Goal: Task Accomplishment & Management: Use online tool/utility

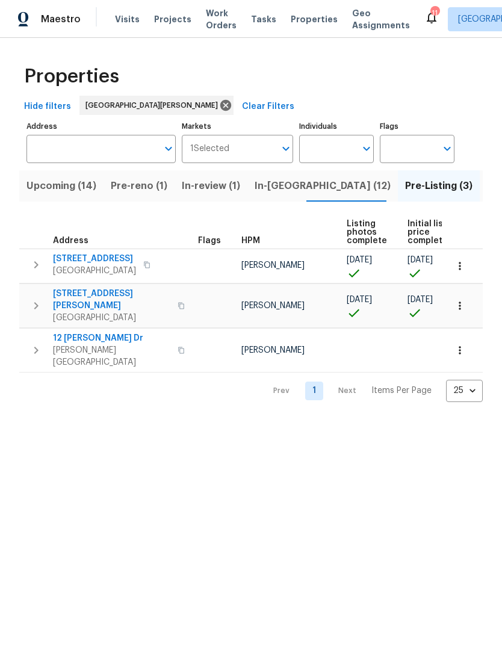
click at [313, 19] on span "Properties" at bounding box center [314, 19] width 47 height 12
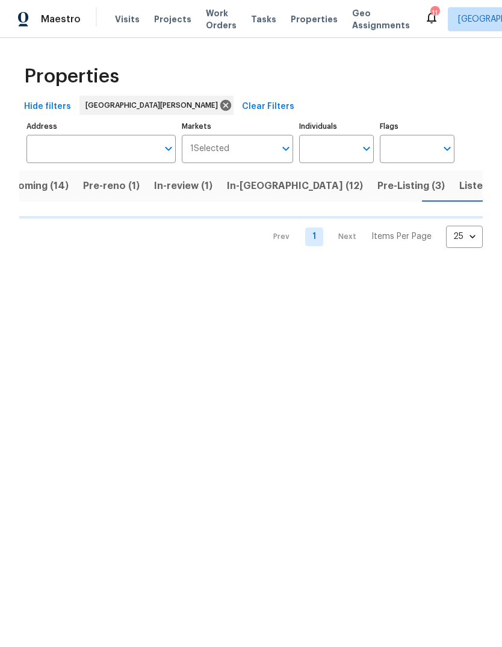
scroll to position [0, 29]
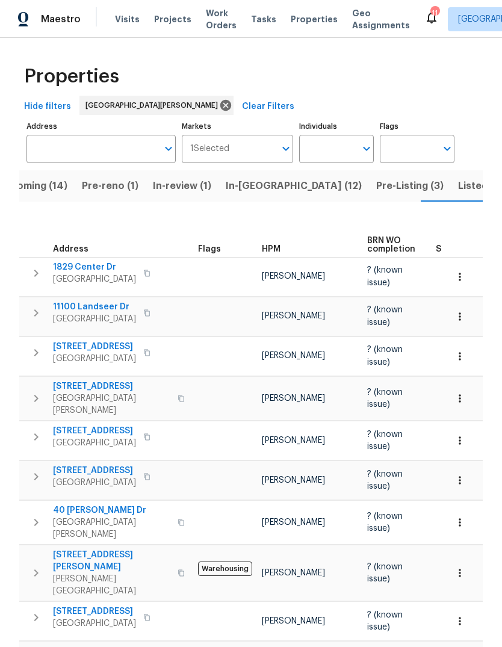
click at [272, 245] on span "HPM" at bounding box center [271, 249] width 19 height 8
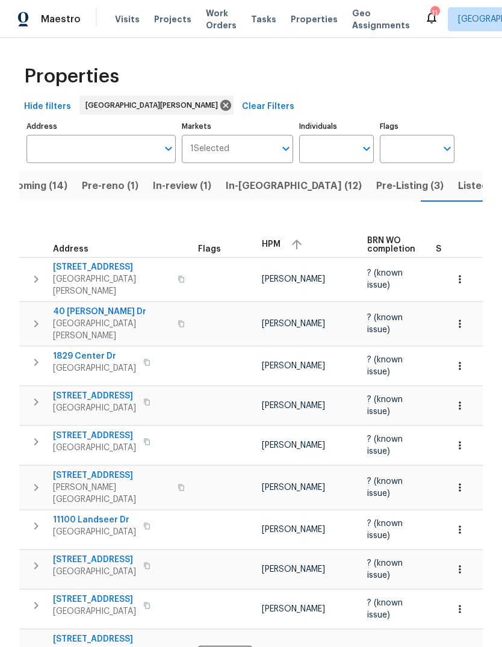
click at [288, 239] on button "button" at bounding box center [297, 244] width 18 height 18
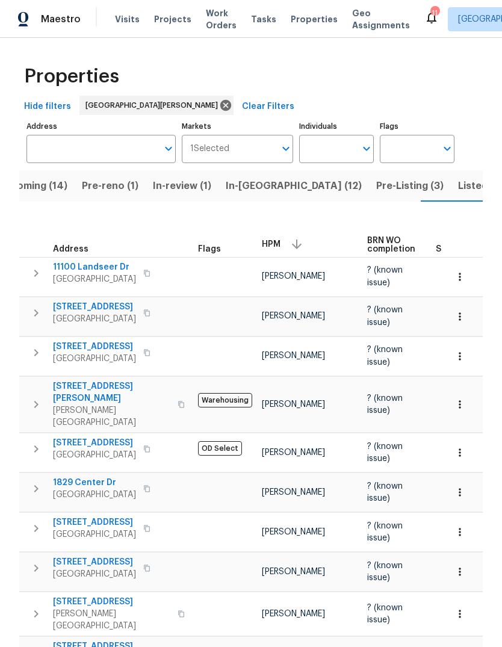
click at [136, 304] on span "9418 Crestwood Manor Dr" at bounding box center [94, 307] width 83 height 12
click at [116, 341] on span "109 Wynstay Ave" at bounding box center [94, 347] width 83 height 12
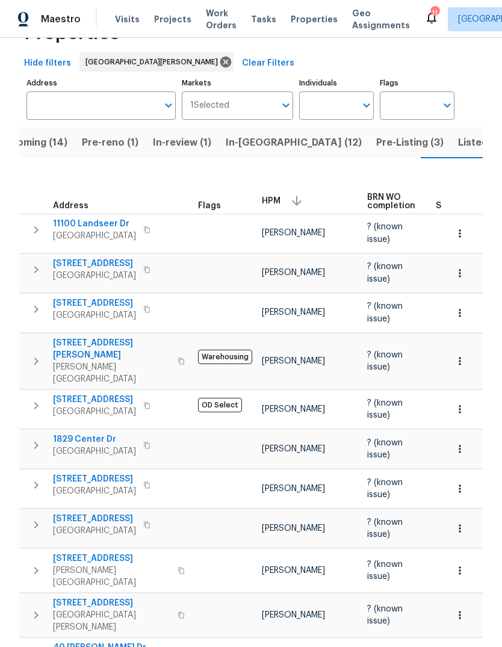
scroll to position [43, 0]
click at [122, 298] on span "109 Wynstay Ave" at bounding box center [94, 304] width 83 height 12
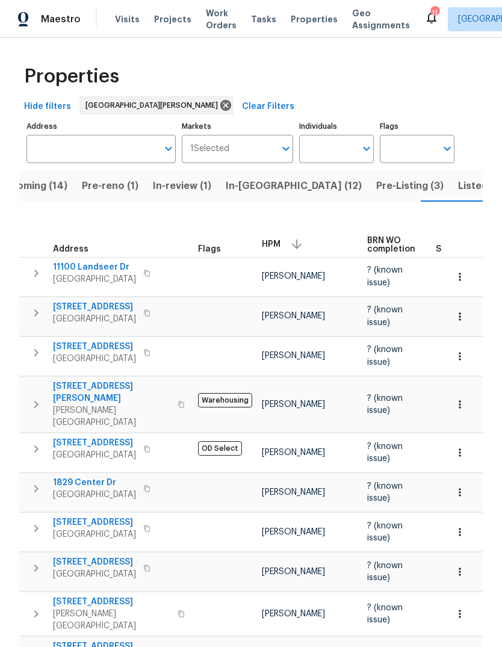
scroll to position [0, 0]
click at [260, 185] on span "In-[GEOGRAPHIC_DATA] (12)" at bounding box center [294, 186] width 136 height 17
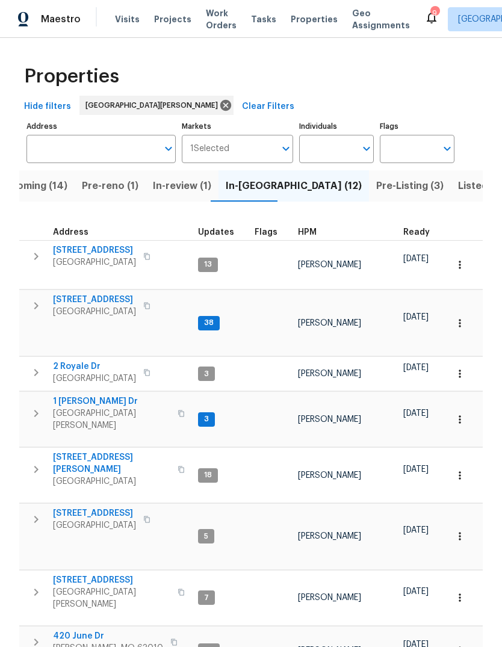
click at [309, 236] on span "HPM" at bounding box center [307, 232] width 19 height 8
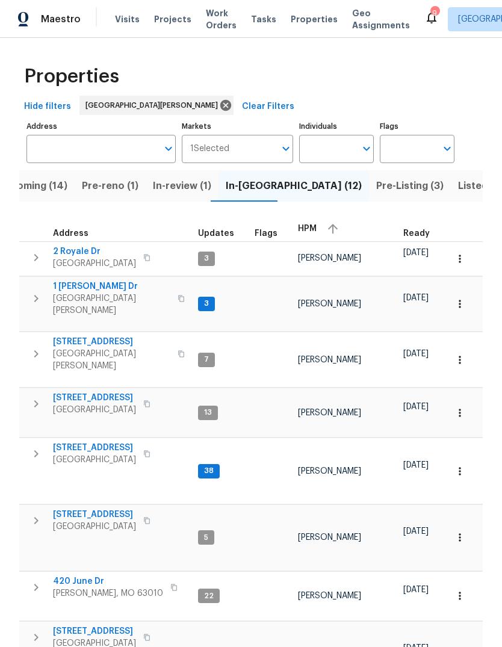
click at [313, 232] on div "HPM" at bounding box center [346, 229] width 96 height 18
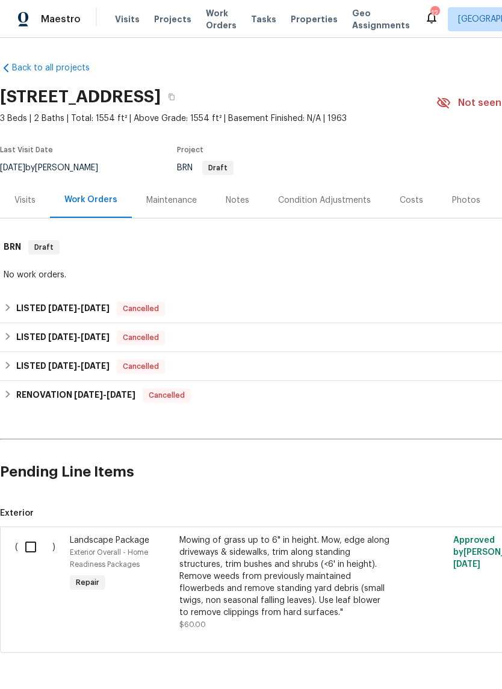
click at [238, 206] on div "Notes" at bounding box center [237, 200] width 23 height 12
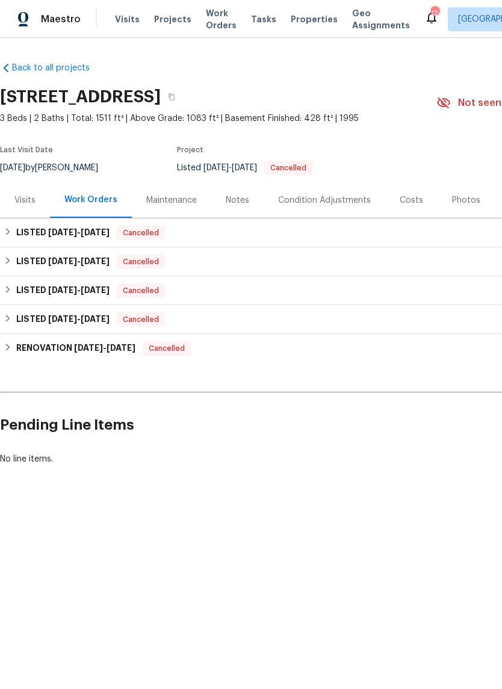
click at [242, 204] on div "Notes" at bounding box center [237, 200] width 23 height 12
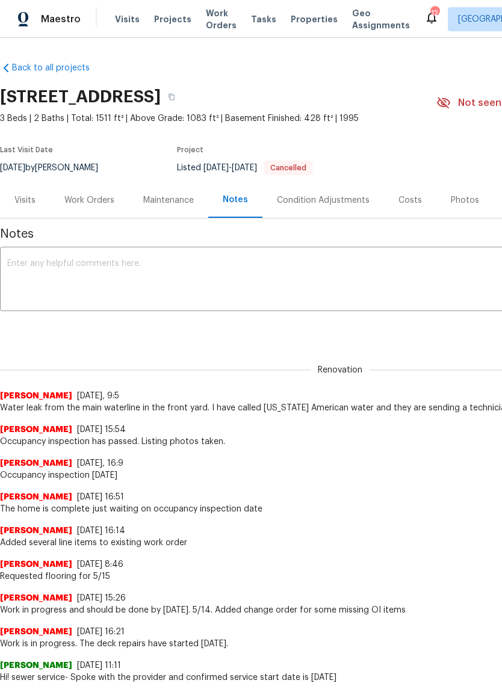
click at [105, 203] on div "Work Orders" at bounding box center [89, 200] width 50 height 12
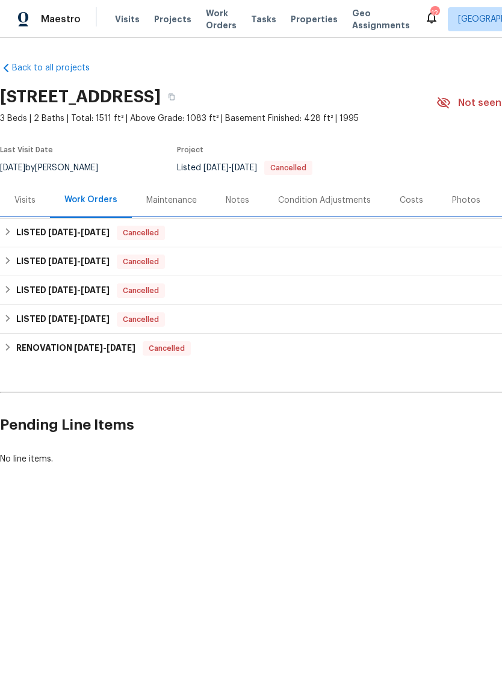
click at [87, 236] on span "8/19/25" at bounding box center [95, 232] width 29 height 8
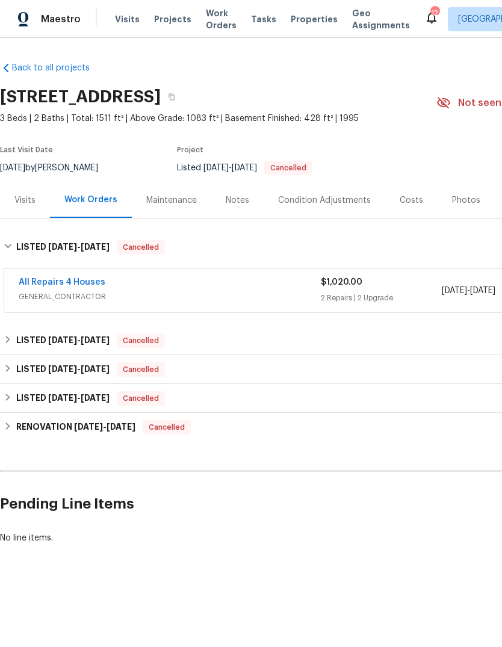
click at [177, 21] on span "Projects" at bounding box center [172, 19] width 37 height 12
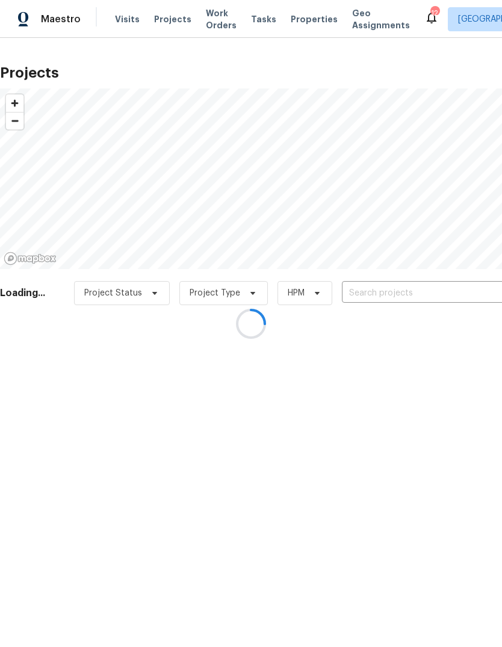
click at [439, 289] on div at bounding box center [251, 323] width 502 height 647
click at [452, 294] on div at bounding box center [251, 323] width 502 height 647
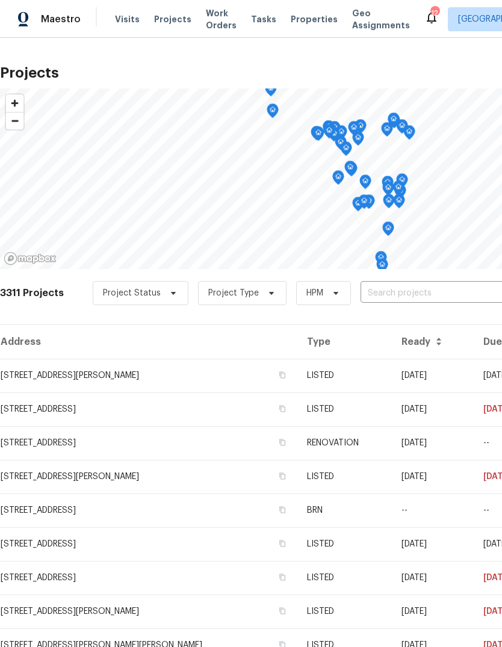
click at [463, 297] on input "text" at bounding box center [429, 293] width 138 height 19
type input "hungerford"
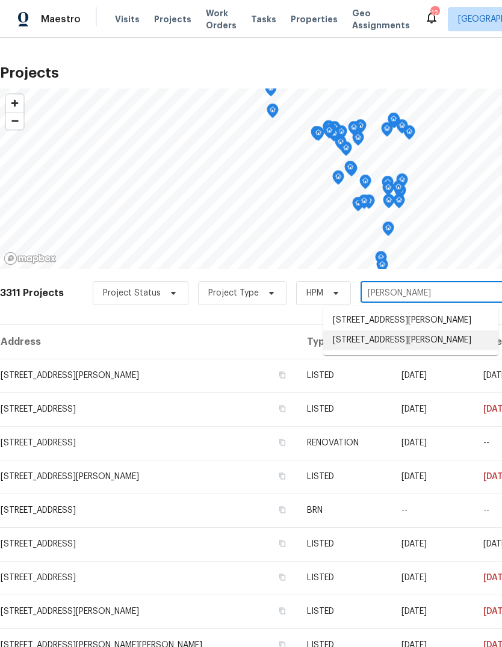
click at [440, 350] on li "2118 Hungerford Dr, Florissant, MO 63031" at bounding box center [410, 340] width 175 height 20
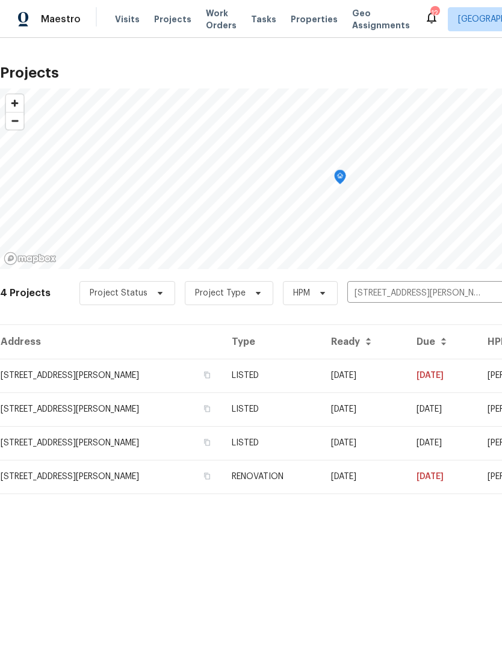
click at [394, 382] on td "08/06/25" at bounding box center [363, 376] width 85 height 34
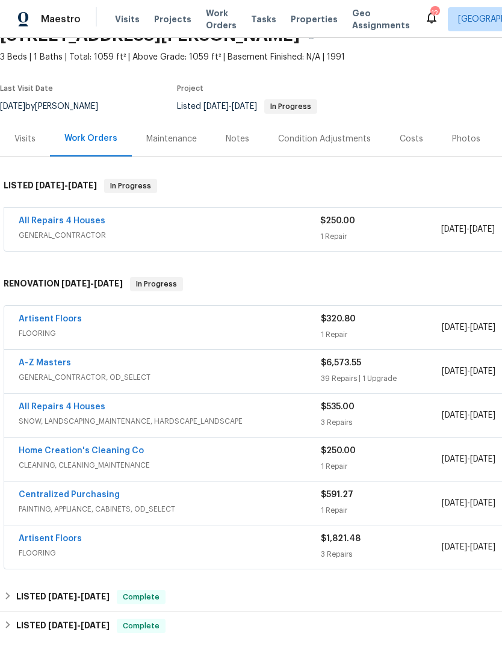
scroll to position [61, 0]
click at [97, 224] on link "All Repairs 4 Houses" at bounding box center [62, 221] width 87 height 8
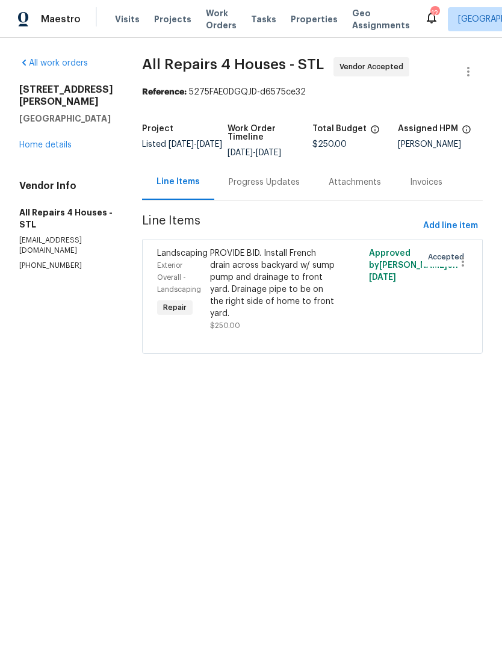
click at [283, 182] on div "Progress Updates" at bounding box center [264, 182] width 71 height 12
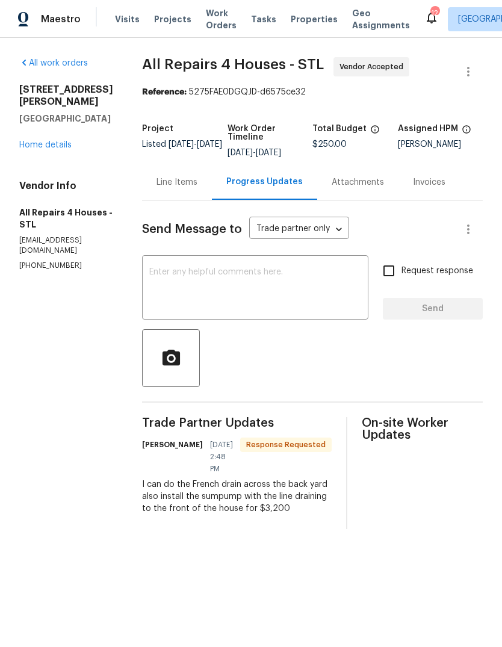
click at [191, 182] on div "Line Items" at bounding box center [176, 182] width 41 height 12
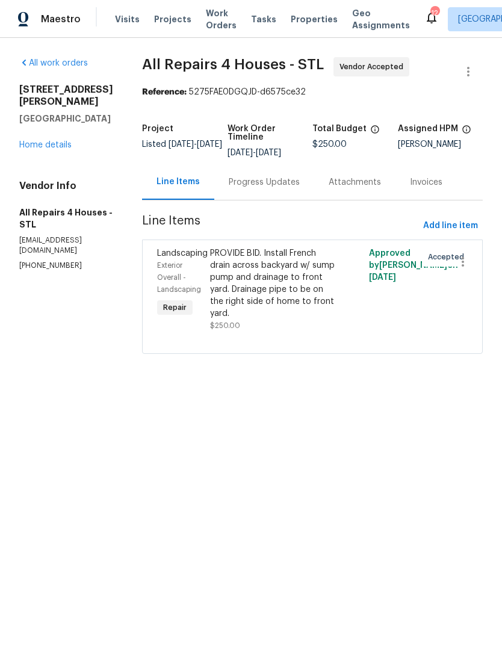
click at [287, 184] on div "Progress Updates" at bounding box center [264, 182] width 71 height 12
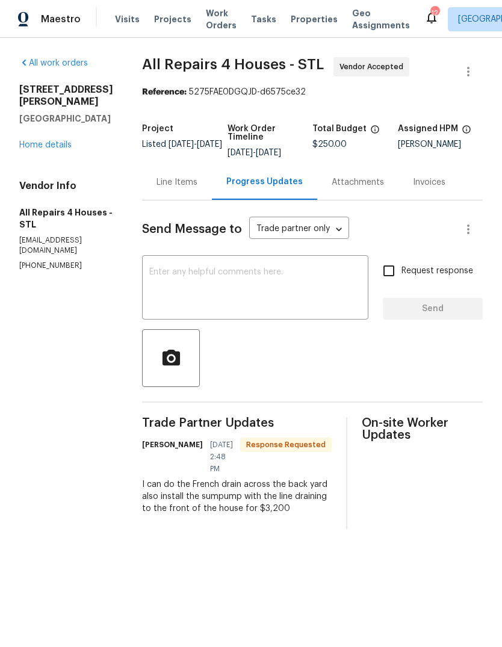
click at [190, 184] on div "Line Items" at bounding box center [176, 182] width 41 height 12
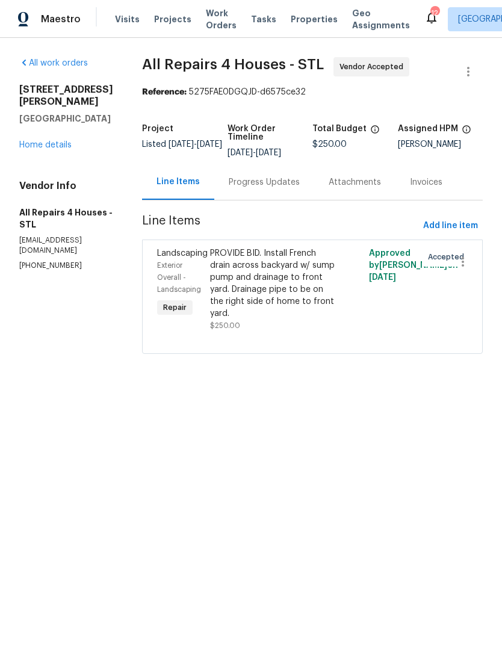
click at [311, 292] on div "PROVIDE BID. Install French drain across backyard w/ sump pump and drainage to …" at bounding box center [272, 283] width 125 height 72
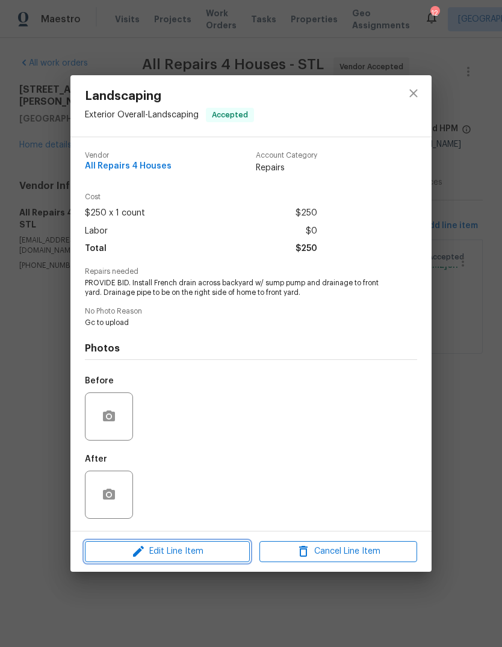
click at [211, 555] on span "Edit Line Item" at bounding box center [167, 551] width 158 height 15
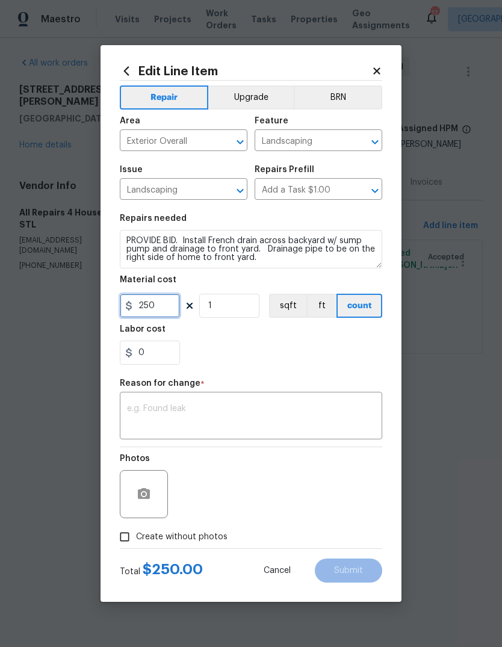
click at [178, 314] on input "250" at bounding box center [150, 306] width 60 height 24
type input "3200"
click at [342, 360] on div "0" at bounding box center [251, 353] width 262 height 24
click at [309, 421] on textarea at bounding box center [251, 416] width 248 height 25
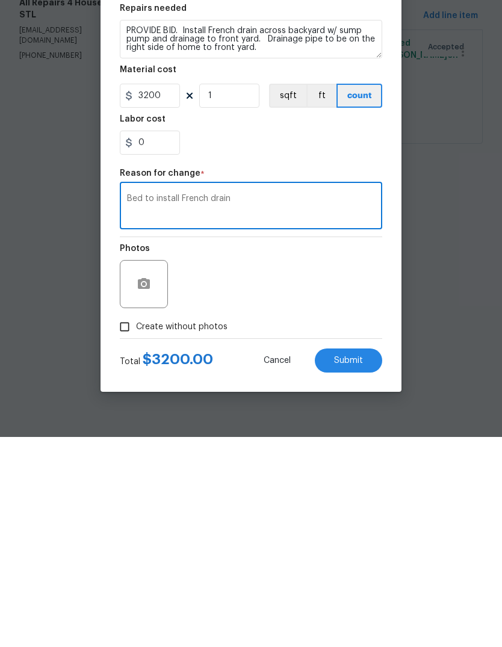
click at [144, 404] on textarea "Bed to install French drain" at bounding box center [251, 416] width 248 height 25
type textarea "Bid to install French drain"
click at [360, 566] on span "Submit" at bounding box center [348, 570] width 29 height 9
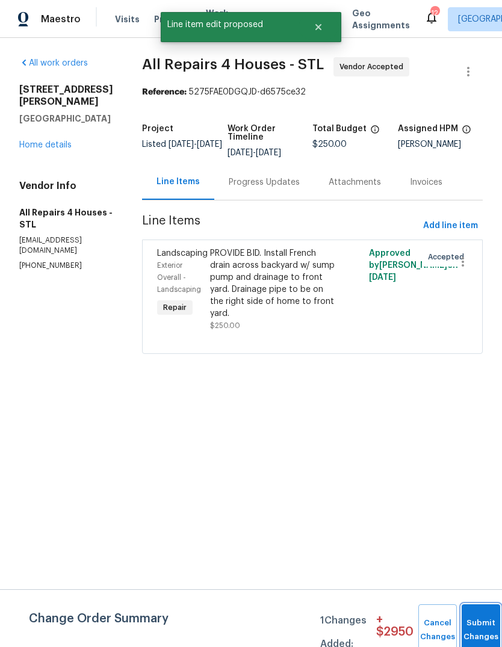
click at [468, 626] on button "Submit Changes" at bounding box center [481, 630] width 39 height 52
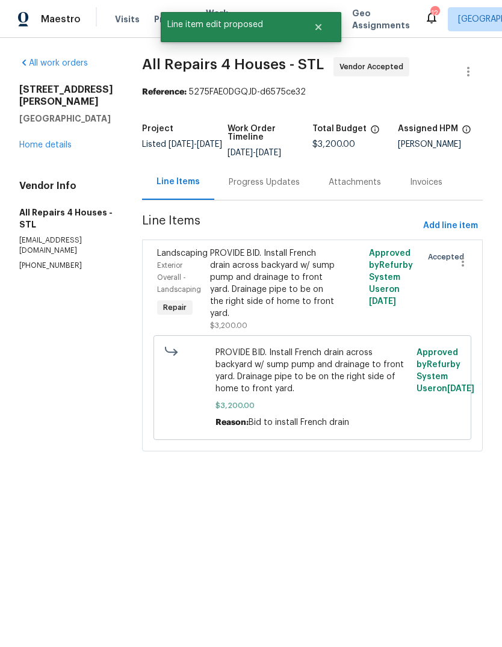
click at [292, 189] on div "Progress Updates" at bounding box center [264, 182] width 100 height 36
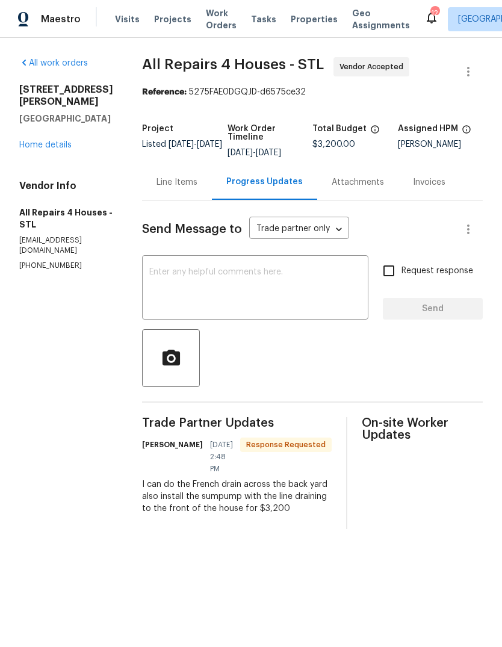
click at [321, 301] on textarea at bounding box center [255, 289] width 212 height 42
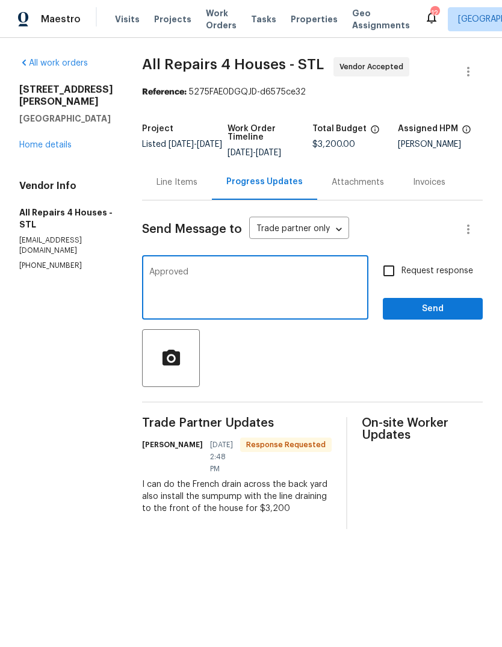
type textarea "Approved"
click at [460, 312] on span "Send" at bounding box center [432, 308] width 81 height 15
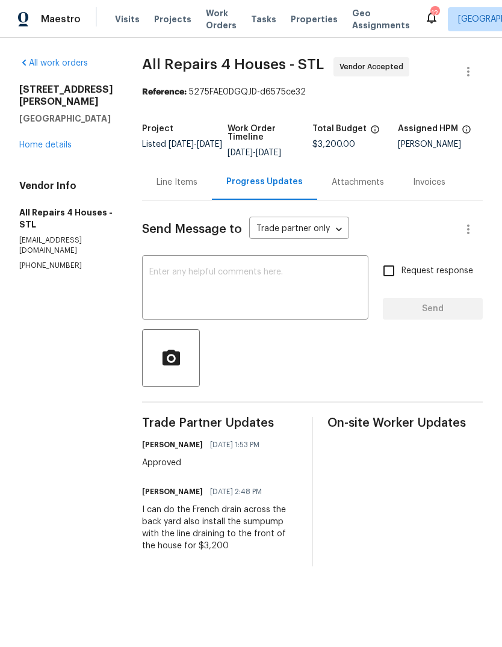
click at [57, 141] on link "Home details" at bounding box center [45, 145] width 52 height 8
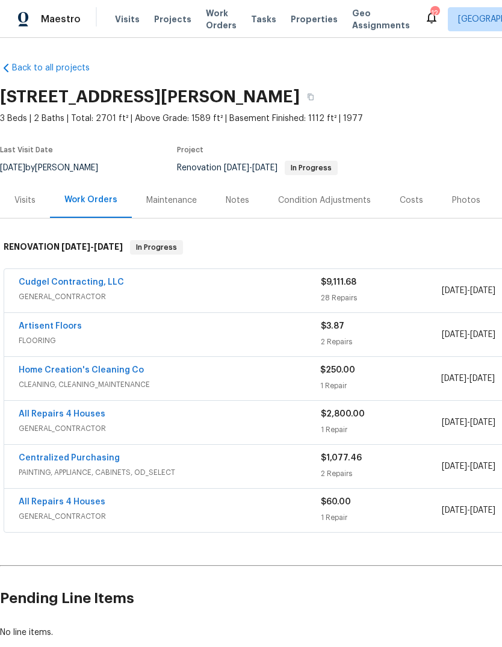
click at [175, 24] on span "Projects" at bounding box center [172, 19] width 37 height 12
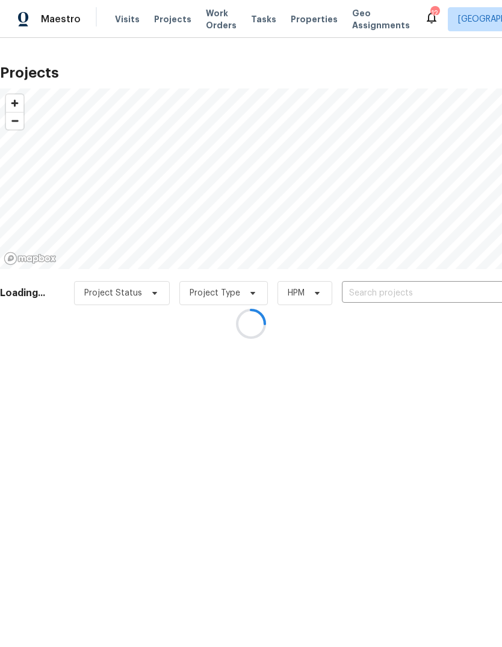
click at [401, 294] on div at bounding box center [251, 323] width 502 height 647
click at [437, 292] on div at bounding box center [251, 323] width 502 height 647
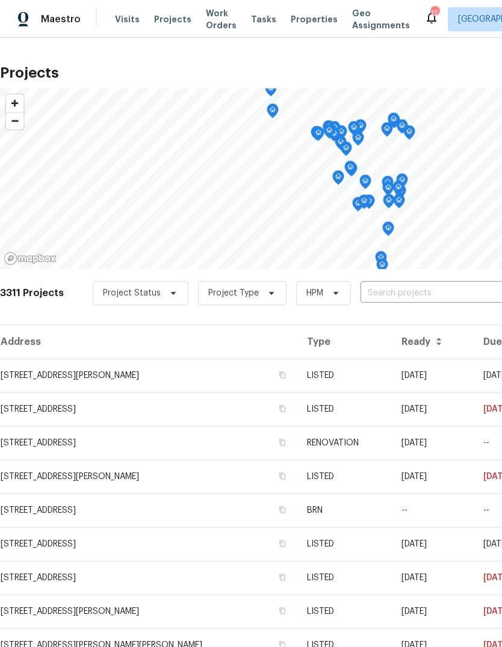
click at [436, 293] on input "text" at bounding box center [429, 293] width 138 height 19
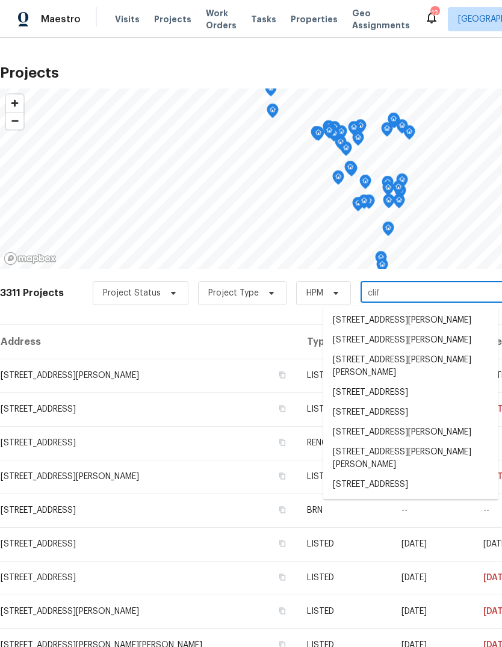
type input "clift"
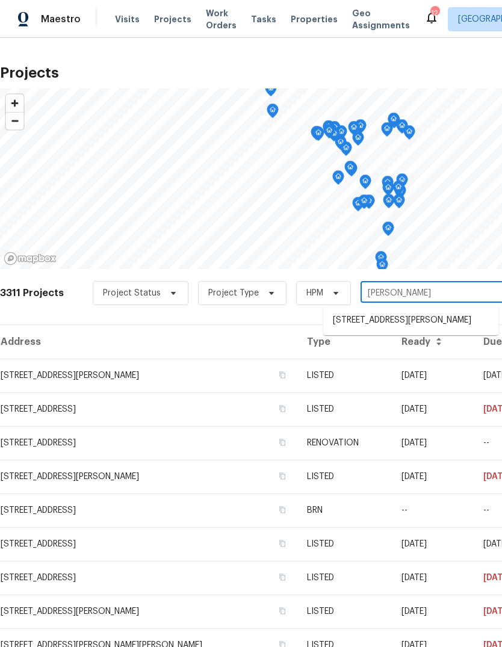
click at [431, 319] on li "6448 Clifton Hills Dr, Saint Louis, MO 63139" at bounding box center [410, 320] width 175 height 20
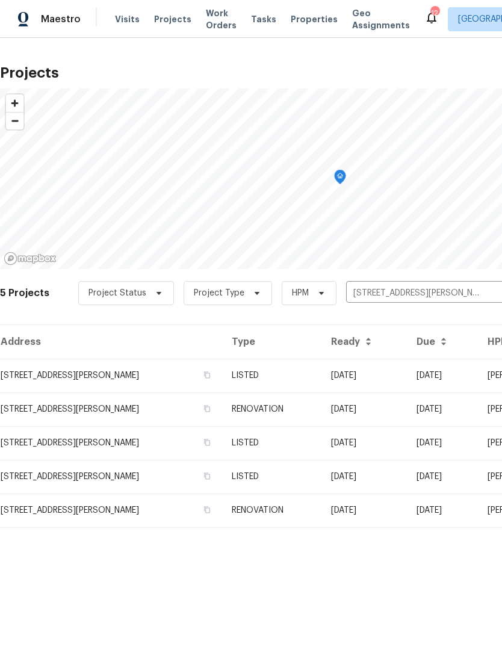
click at [375, 374] on td "06/05/25" at bounding box center [363, 376] width 85 height 34
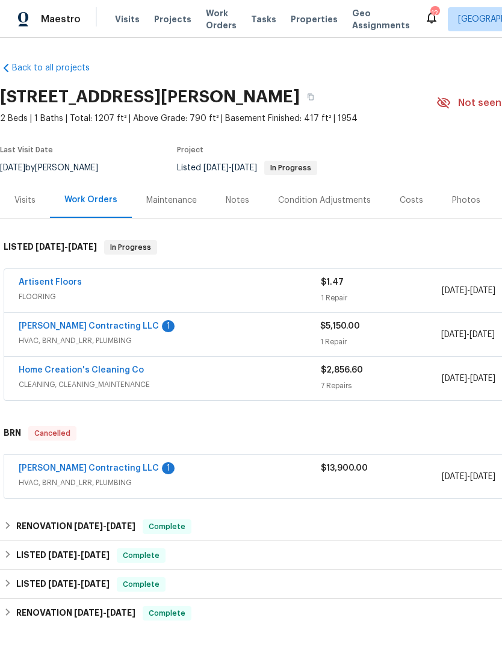
click at [53, 329] on link "Loftin Contracting LLC" at bounding box center [89, 326] width 140 height 8
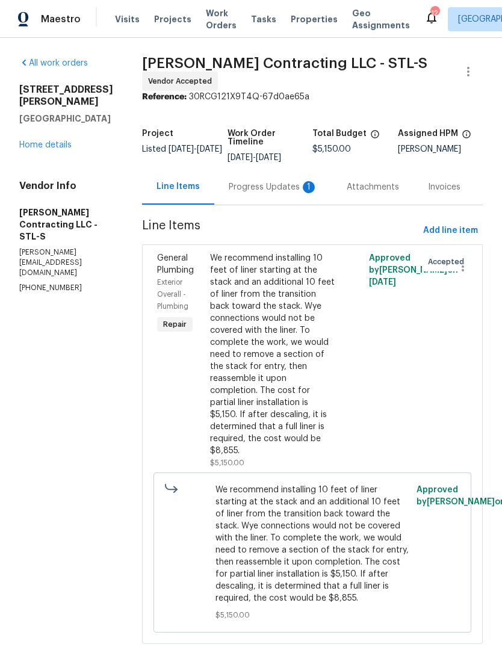
click at [289, 176] on div "Progress Updates 1" at bounding box center [273, 187] width 118 height 36
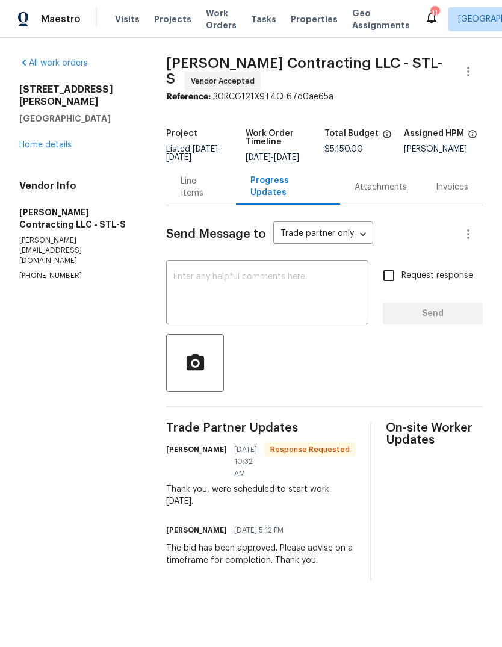
click at [313, 306] on textarea at bounding box center [267, 294] width 188 height 42
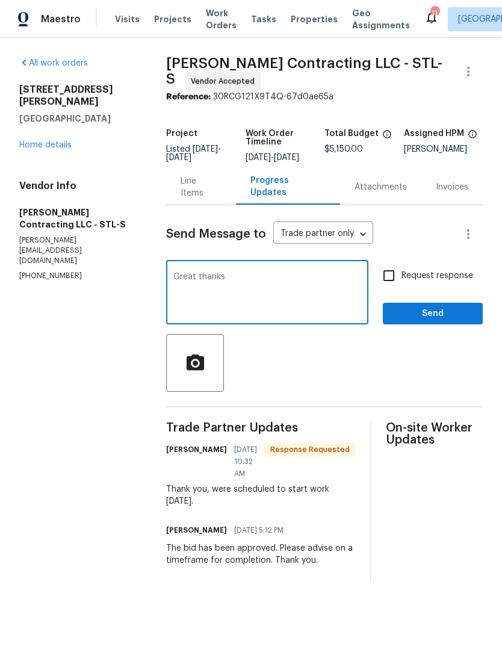
type textarea "Great thanks"
click at [457, 321] on span "Send" at bounding box center [432, 313] width 81 height 15
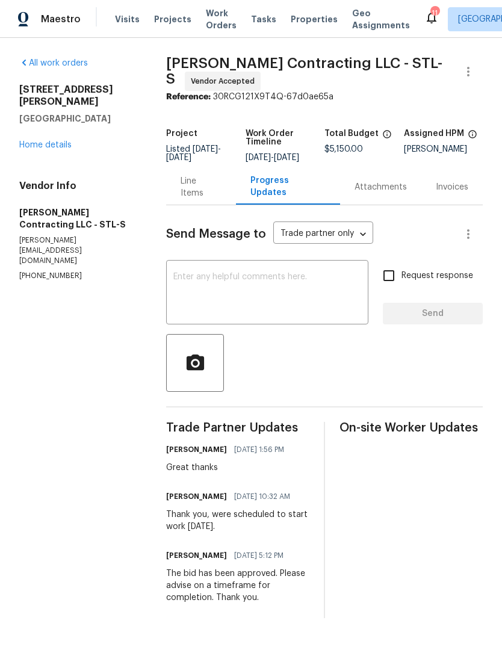
click at [56, 141] on link "Home details" at bounding box center [45, 145] width 52 height 8
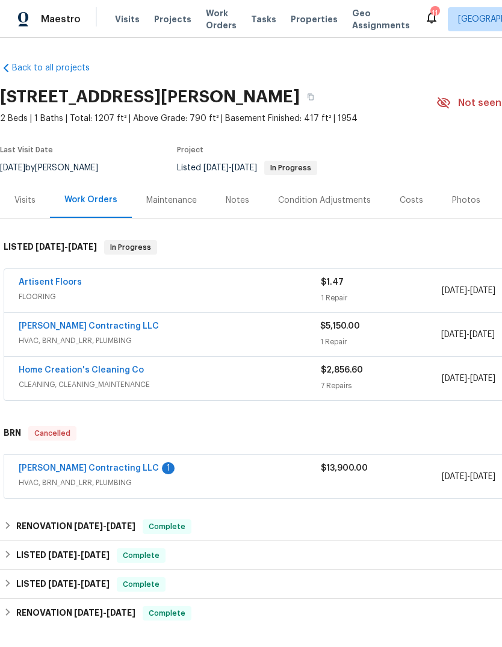
click at [102, 468] on link "Loftin Contracting LLC" at bounding box center [89, 468] width 140 height 8
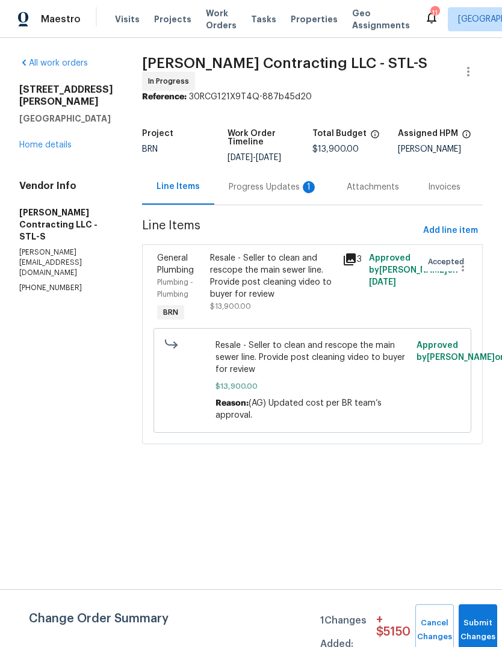
click at [289, 185] on div "Progress Updates 1" at bounding box center [273, 187] width 89 height 12
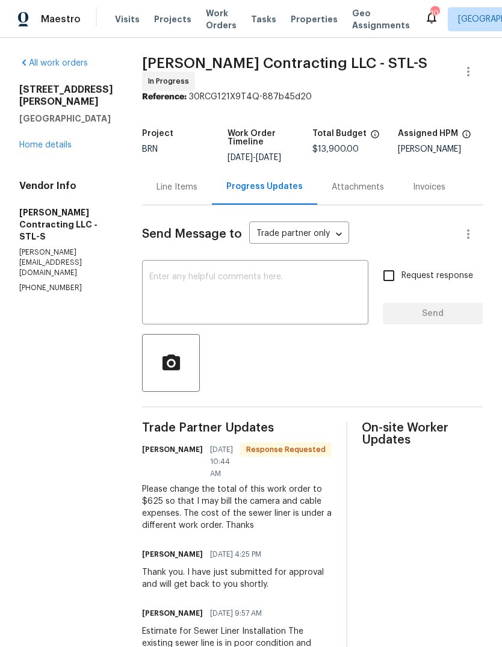
click at [185, 188] on div "Line Items" at bounding box center [176, 187] width 41 height 12
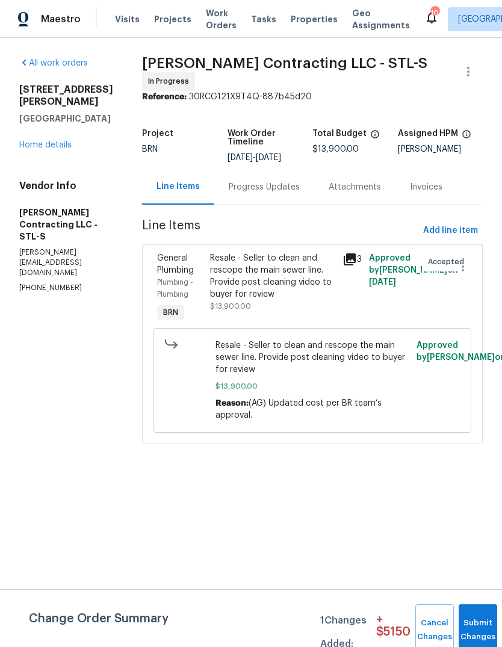
click at [300, 283] on div "Resale - Seller to clean and rescope the main sewer line. Provide post cleaning…" at bounding box center [272, 276] width 125 height 48
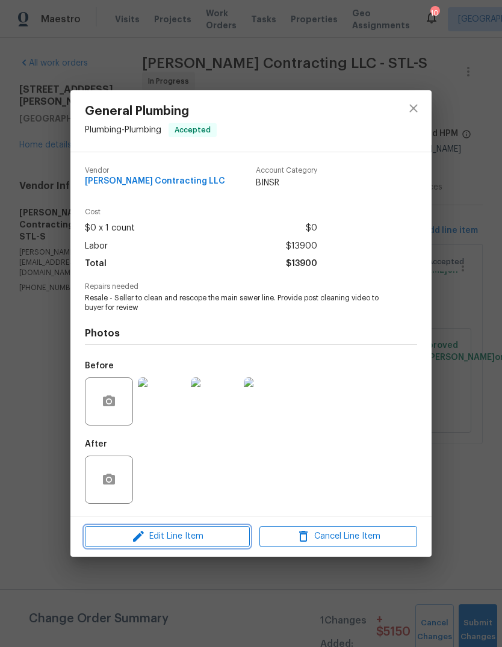
click at [220, 537] on span "Edit Line Item" at bounding box center [167, 536] width 158 height 15
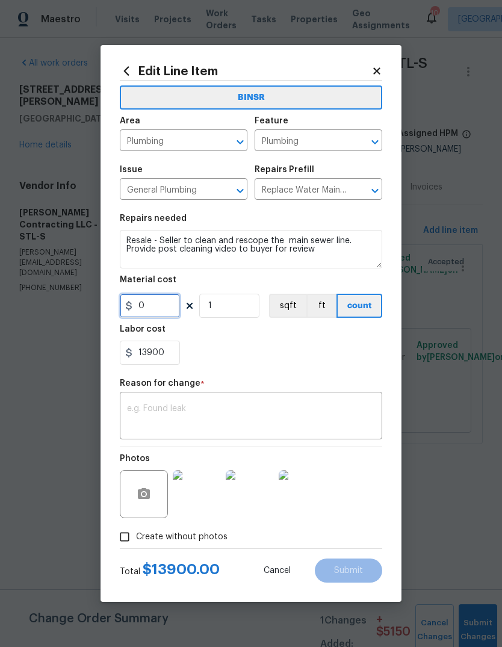
click at [174, 310] on input "0" at bounding box center [150, 306] width 60 height 24
click at [179, 353] on input "13900" at bounding box center [150, 353] width 60 height 24
type input "1"
click at [170, 305] on input "0" at bounding box center [150, 306] width 60 height 24
type input "0"
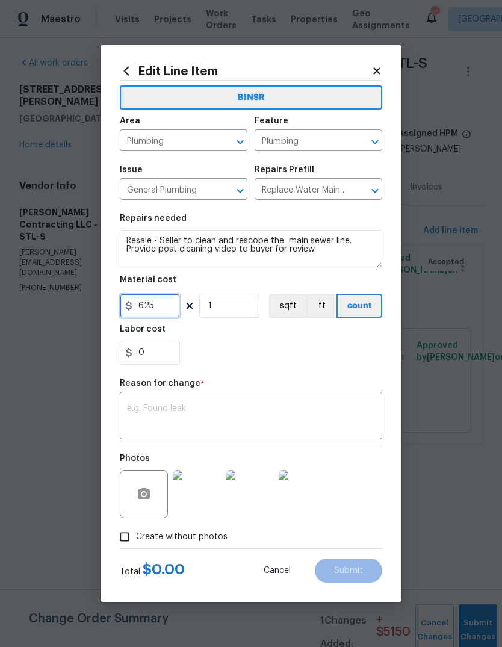
type input "625"
click at [288, 401] on div "x ​" at bounding box center [251, 417] width 262 height 45
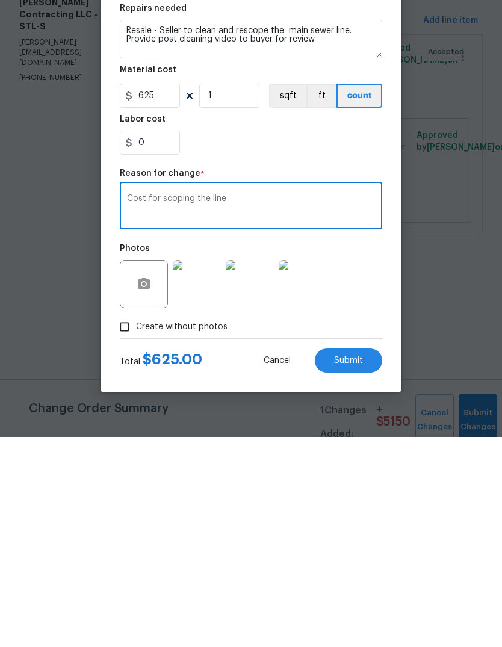
type textarea "Cost for scoping the line"
click at [366, 558] on button "Submit" at bounding box center [348, 570] width 67 height 24
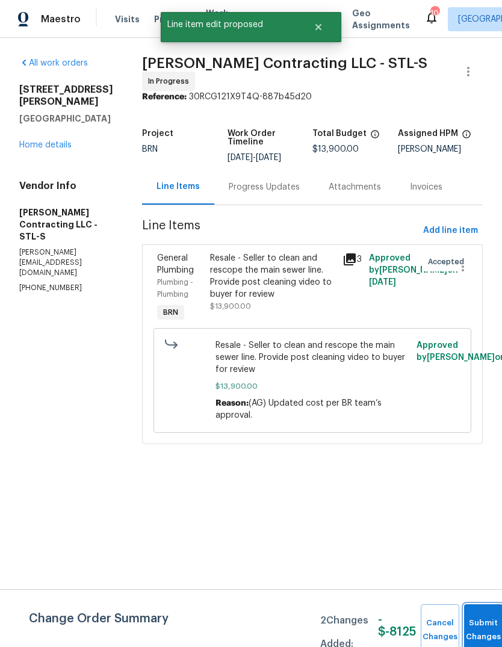
click at [474, 625] on button "Submit Changes" at bounding box center [483, 630] width 39 height 52
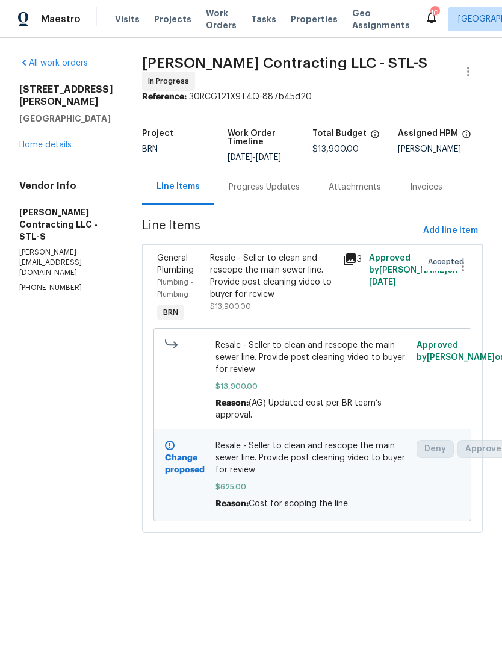
click at [45, 148] on link "Home details" at bounding box center [45, 145] width 52 height 8
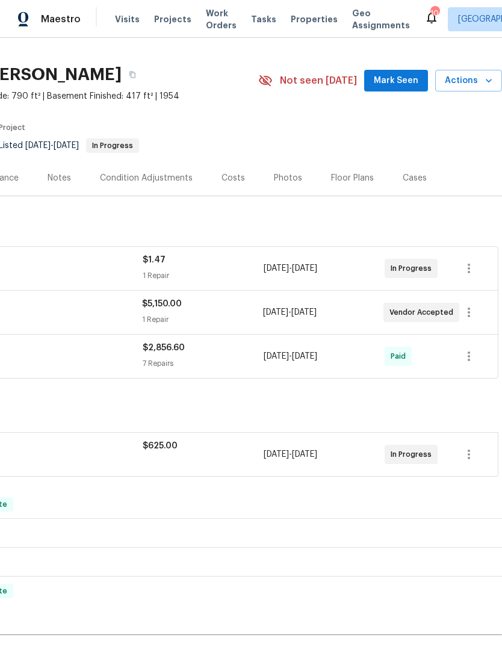
scroll to position [22, 178]
click at [400, 79] on span "Mark Seen" at bounding box center [396, 80] width 45 height 15
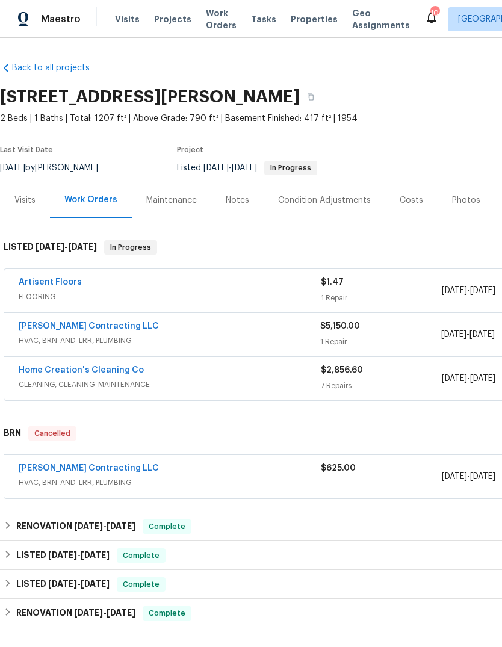
scroll to position [0, 0]
click at [174, 20] on span "Projects" at bounding box center [172, 19] width 37 height 12
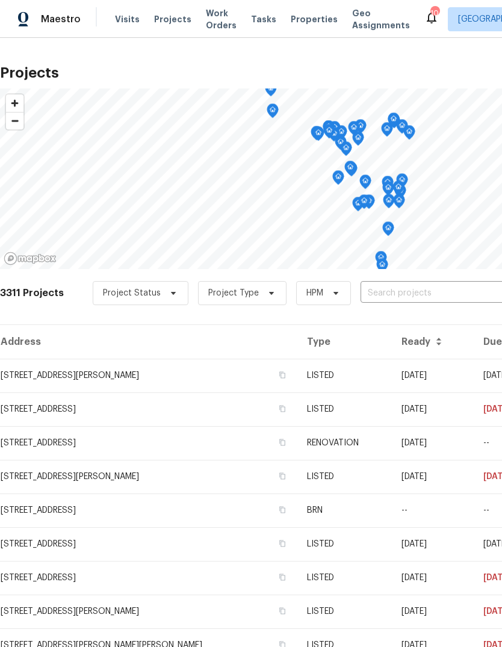
click at [412, 294] on input "text" at bounding box center [429, 293] width 138 height 19
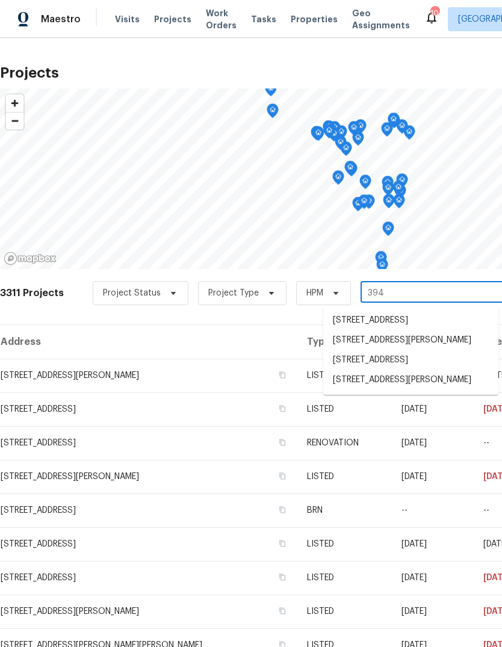
type input "3940"
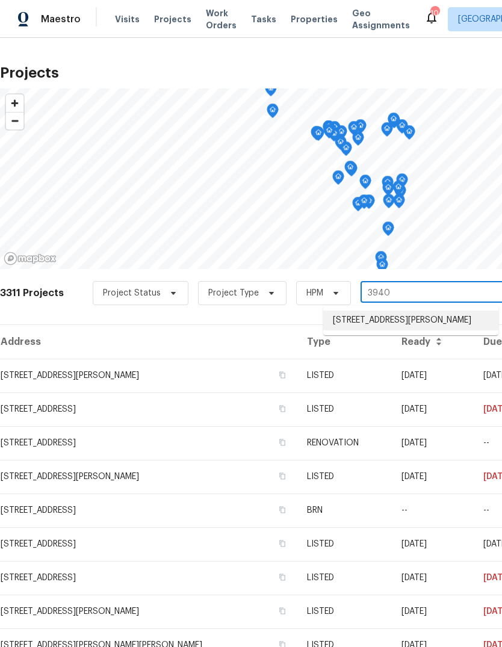
click at [441, 320] on li "3940 Parker Rd, Florissant, MO 63033" at bounding box center [410, 320] width 175 height 20
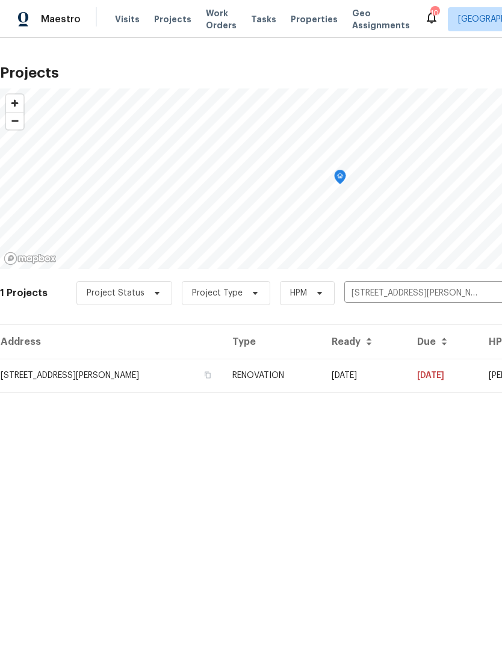
click at [389, 375] on td "08/01/25" at bounding box center [364, 376] width 85 height 34
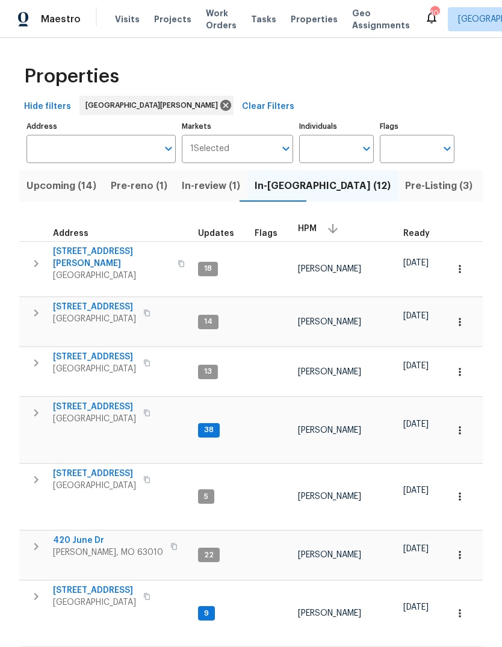
click at [487, 190] on span "Listed (35)" at bounding box center [512, 186] width 51 height 17
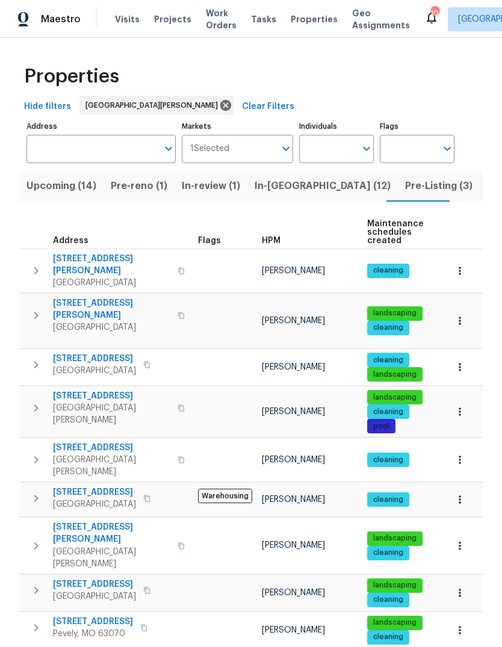
click at [280, 241] on div "HPM" at bounding box center [310, 240] width 96 height 8
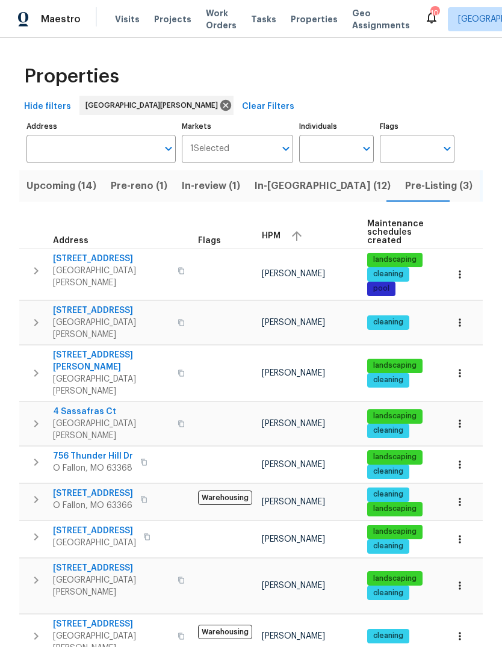
click at [281, 237] on div "HPM" at bounding box center [310, 236] width 96 height 18
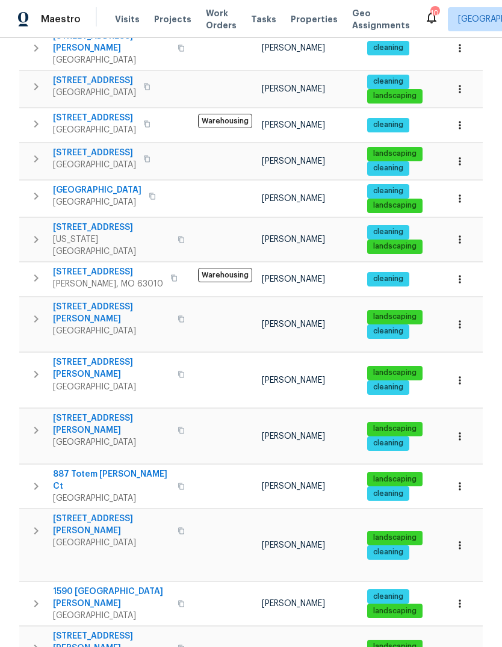
scroll to position [228, 0]
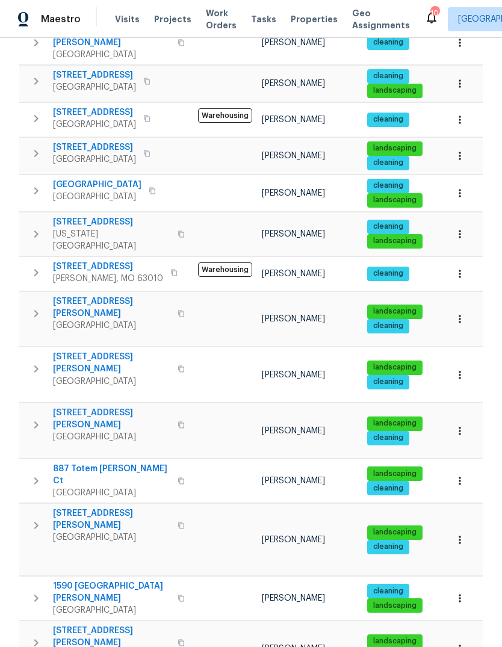
click at [125, 463] on span "887 Totem [PERSON_NAME] Ct" at bounding box center [111, 475] width 117 height 24
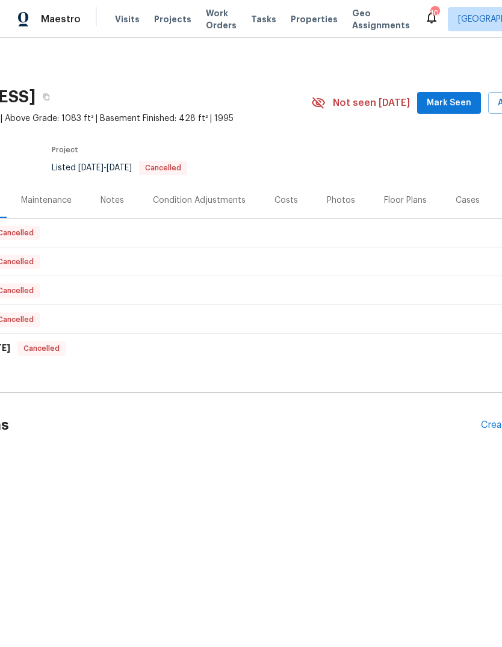
scroll to position [0, 128]
click at [467, 97] on span "Mark Seen" at bounding box center [446, 103] width 45 height 15
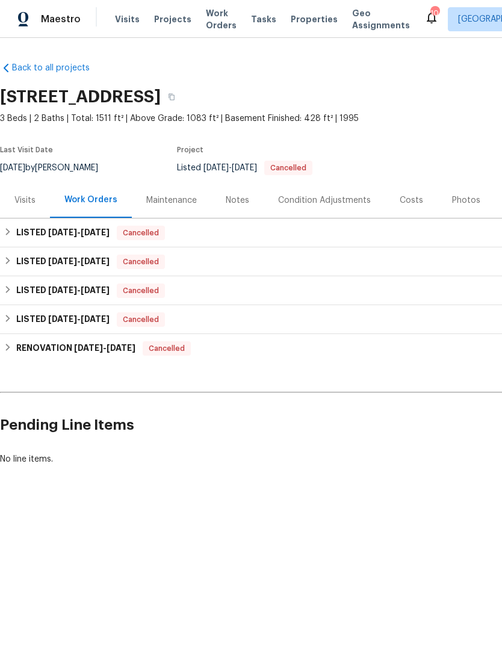
scroll to position [0, 0]
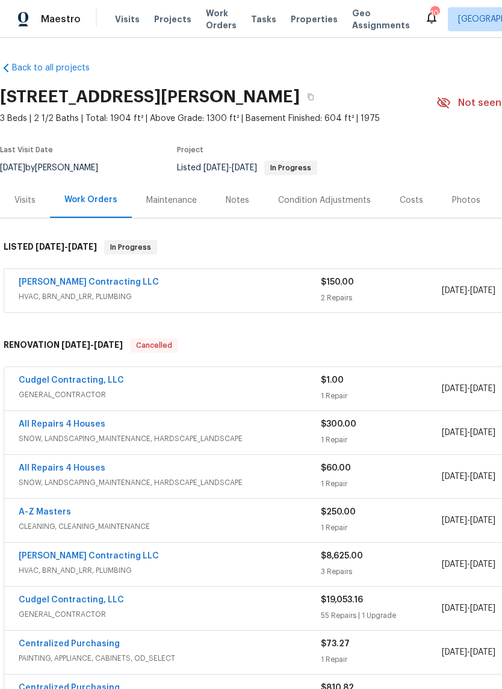
click at [91, 284] on link "[PERSON_NAME] Contracting LLC" at bounding box center [89, 282] width 140 height 8
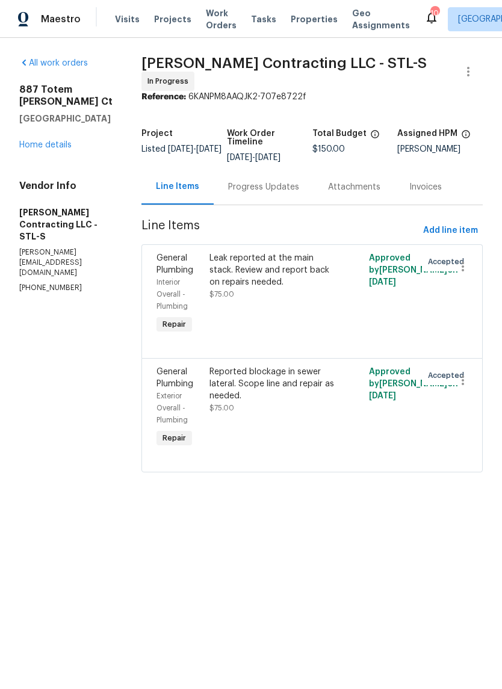
click at [275, 186] on div "Progress Updates" at bounding box center [263, 187] width 71 height 12
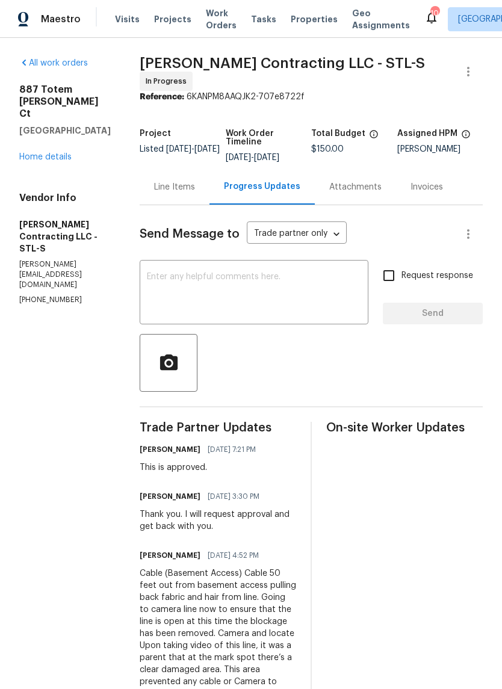
click at [54, 158] on link "Home details" at bounding box center [45, 157] width 52 height 8
